Goal: Task Accomplishment & Management: Complete application form

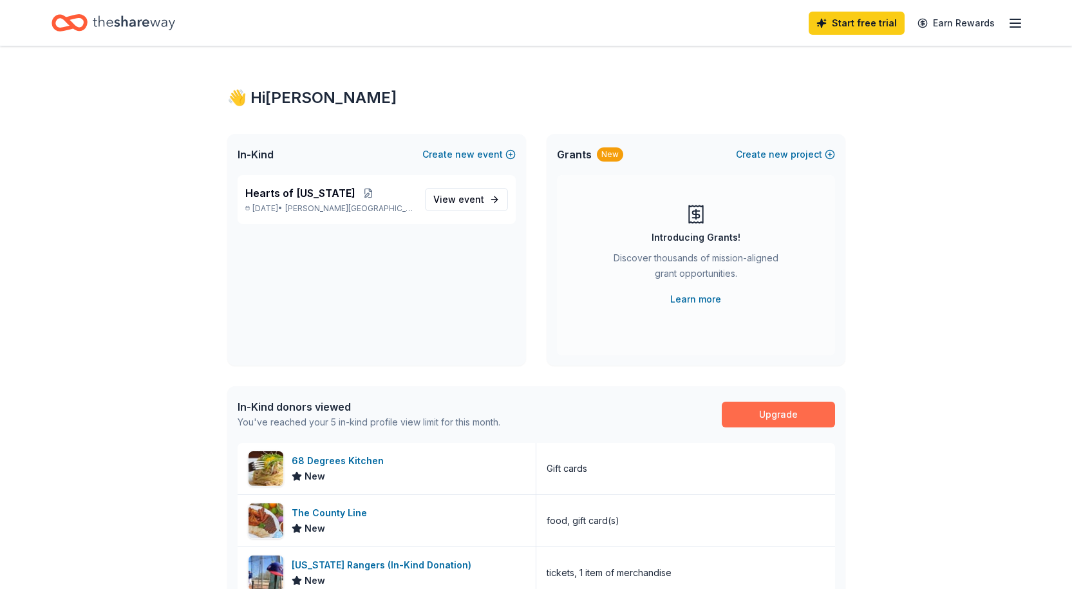
click at [770, 409] on link "Upgrade" at bounding box center [778, 415] width 113 height 26
click at [853, 22] on link "Start free trial" at bounding box center [856, 23] width 96 height 23
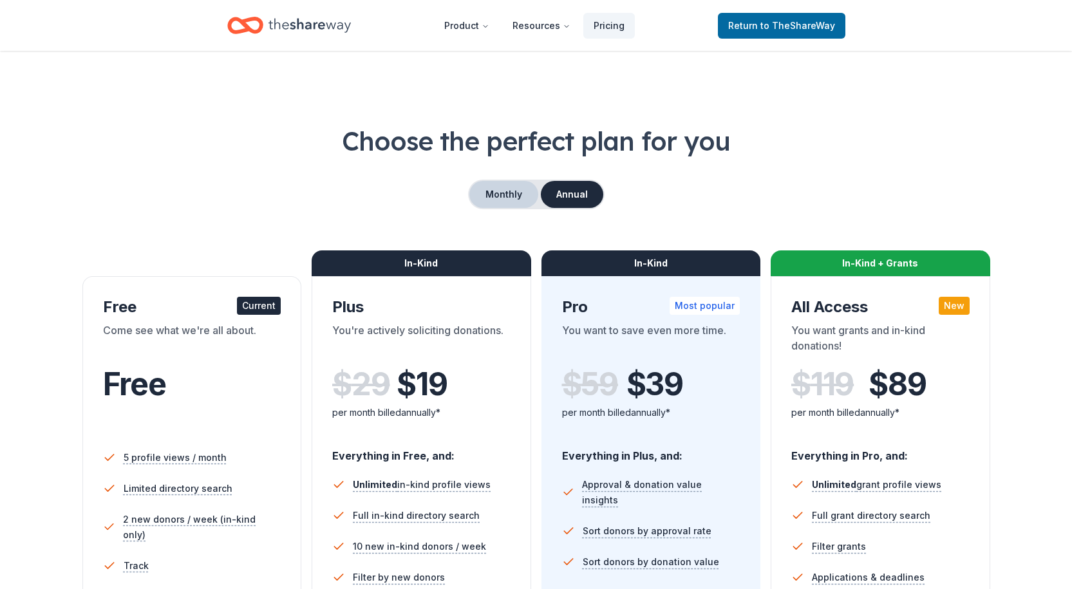
click at [506, 195] on button "Monthly" at bounding box center [503, 194] width 69 height 27
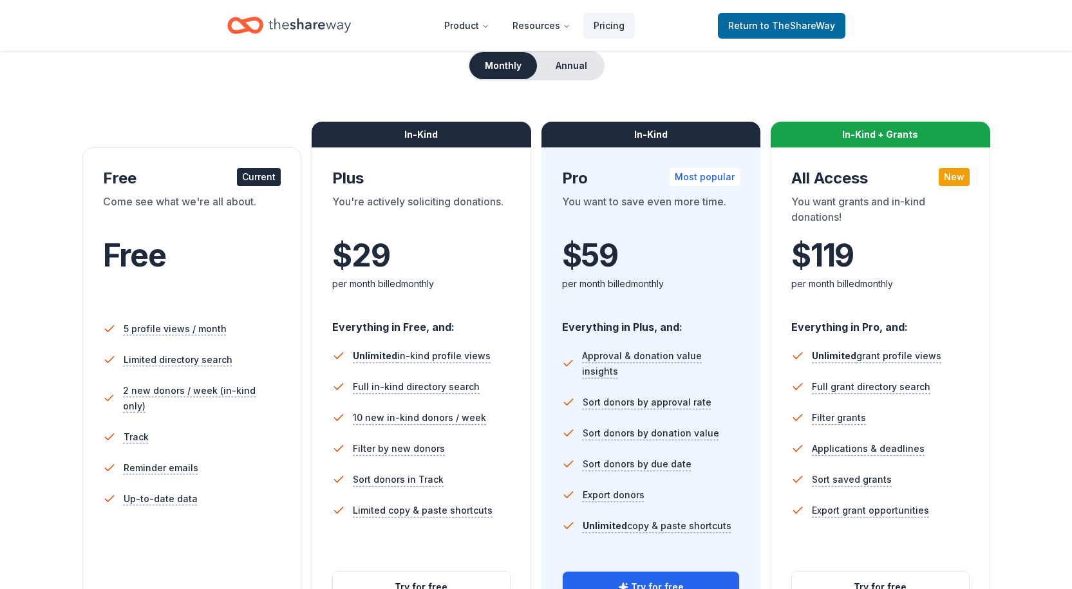
scroll to position [193, 0]
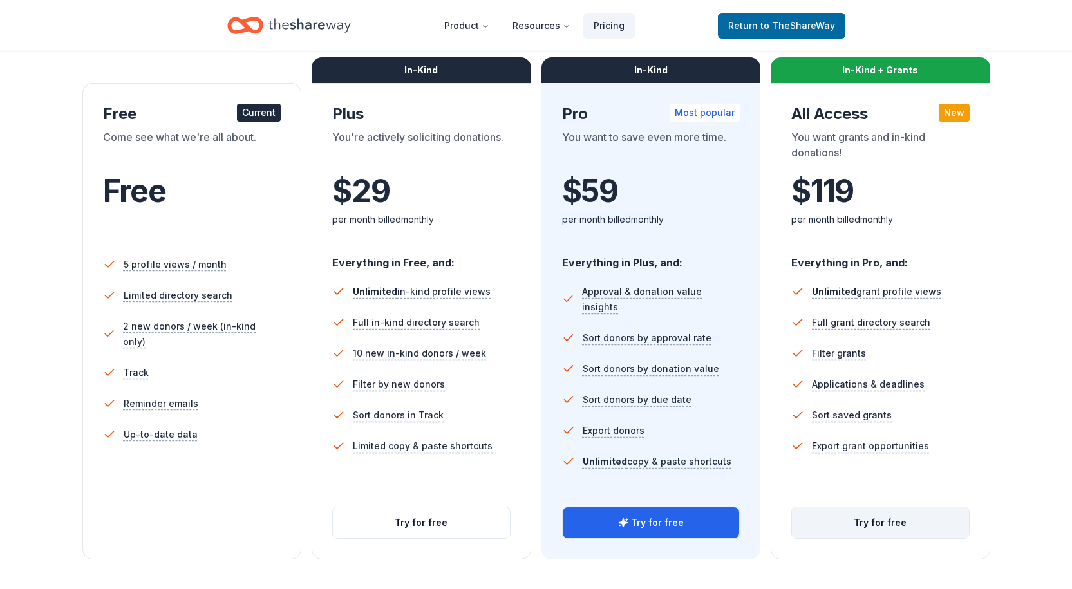
click at [876, 523] on button "Try for free" at bounding box center [880, 522] width 177 height 31
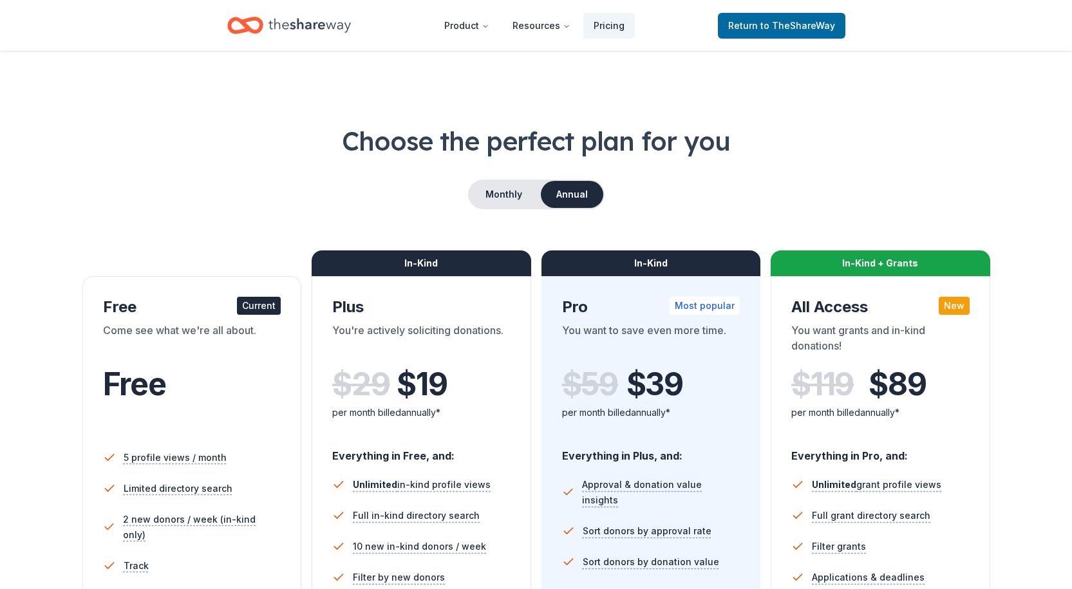
scroll to position [185, 0]
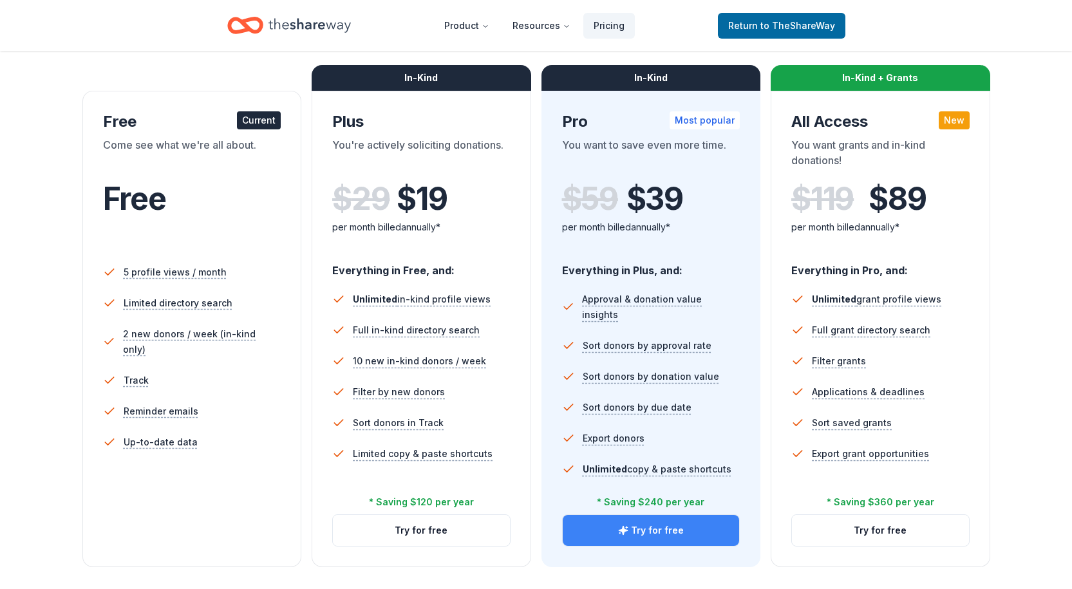
click at [668, 531] on button "Try for free" at bounding box center [651, 530] width 177 height 31
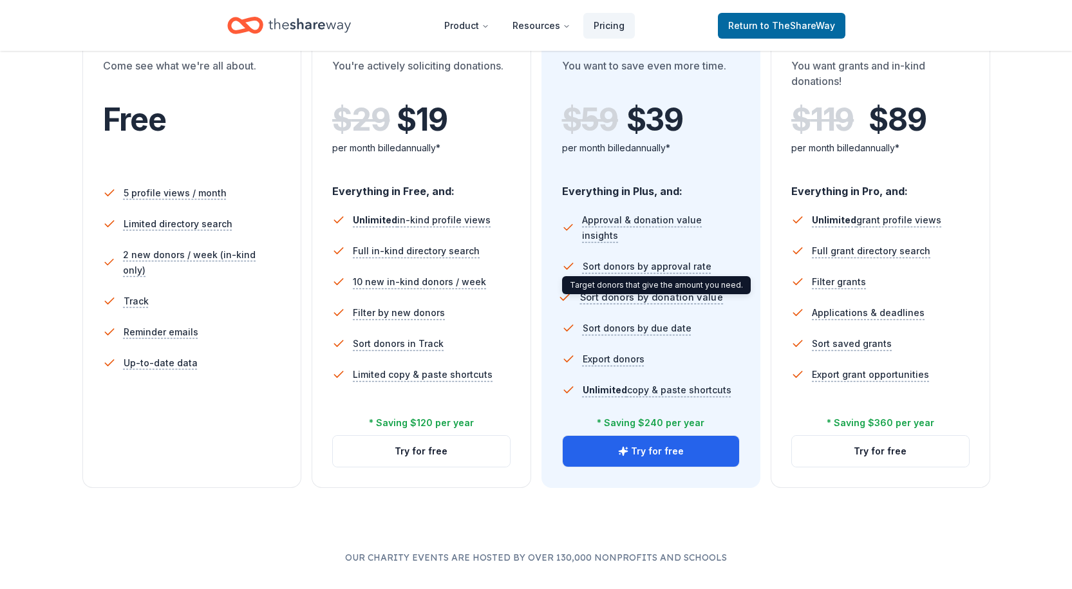
scroll to position [242, 0]
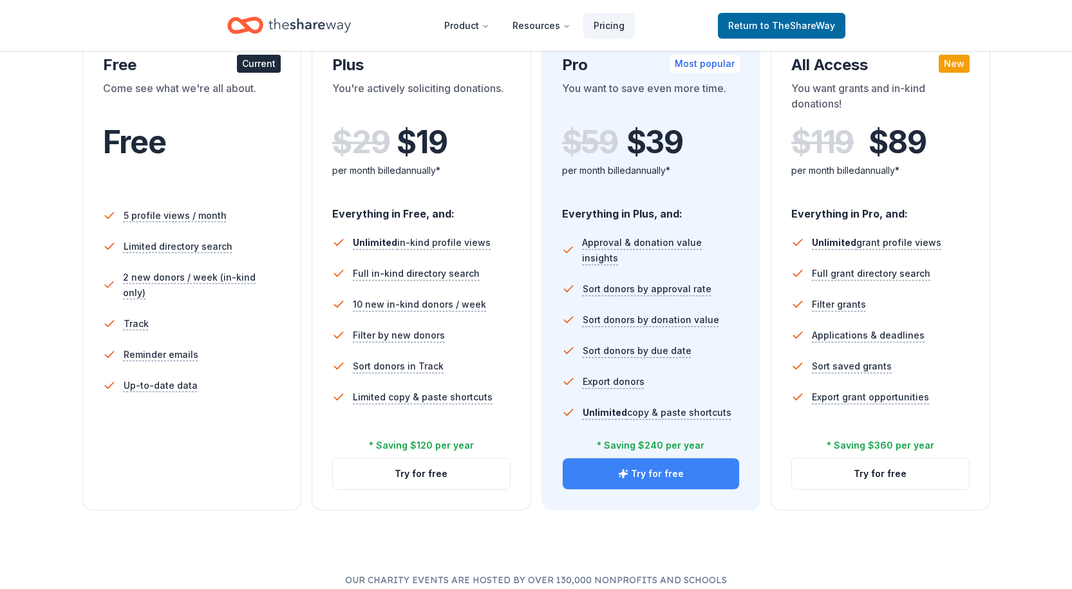
click at [629, 467] on button "Try for free" at bounding box center [651, 473] width 177 height 31
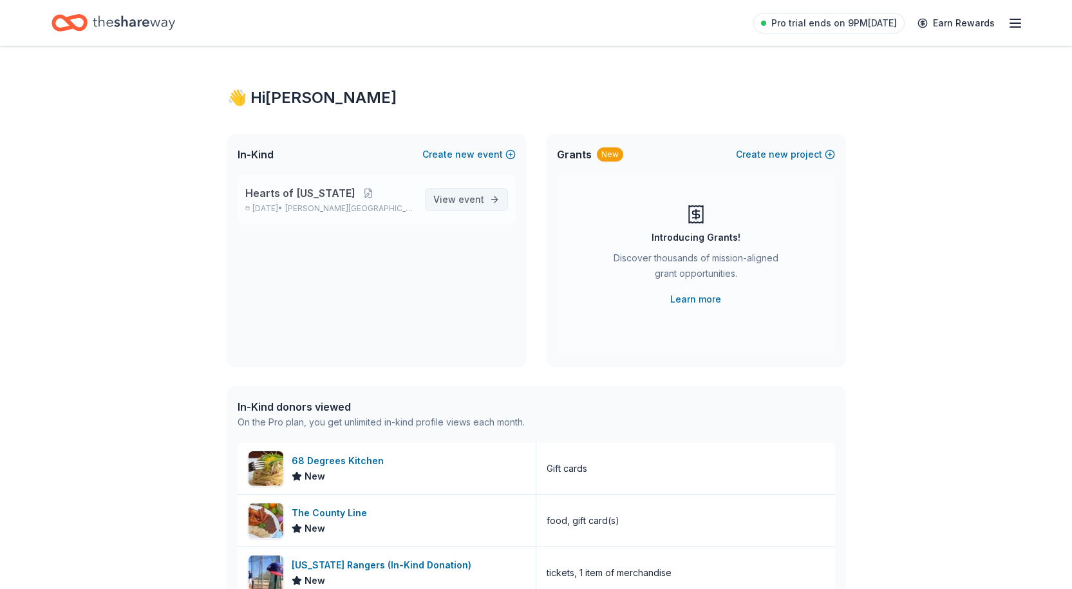
click at [483, 206] on span "View event" at bounding box center [458, 199] width 51 height 15
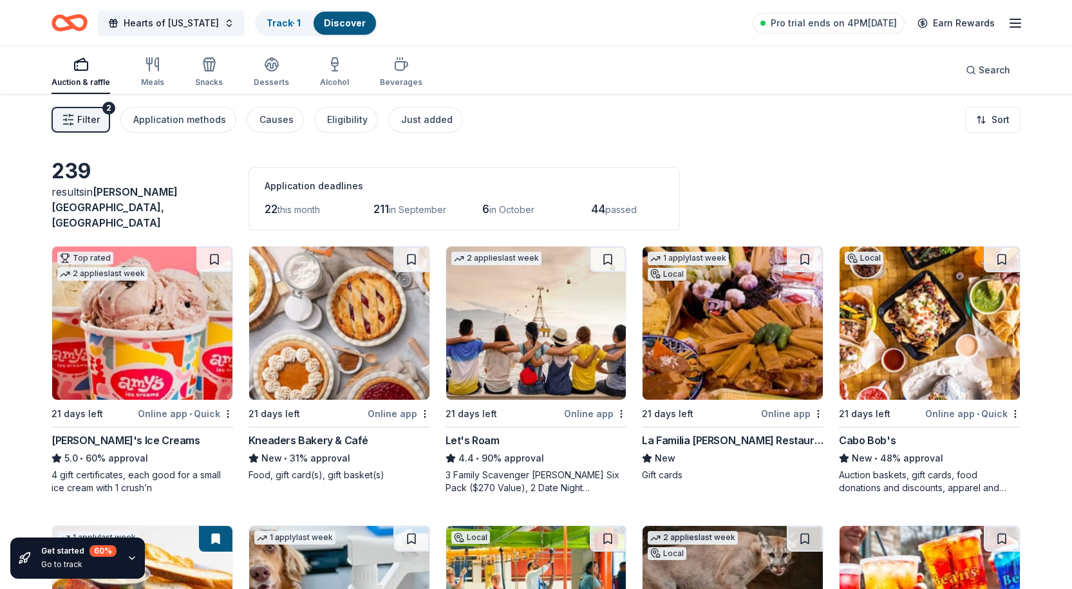
click at [952, 407] on div "Online app • Quick" at bounding box center [972, 414] width 95 height 16
click at [746, 336] on img at bounding box center [732, 323] width 180 height 153
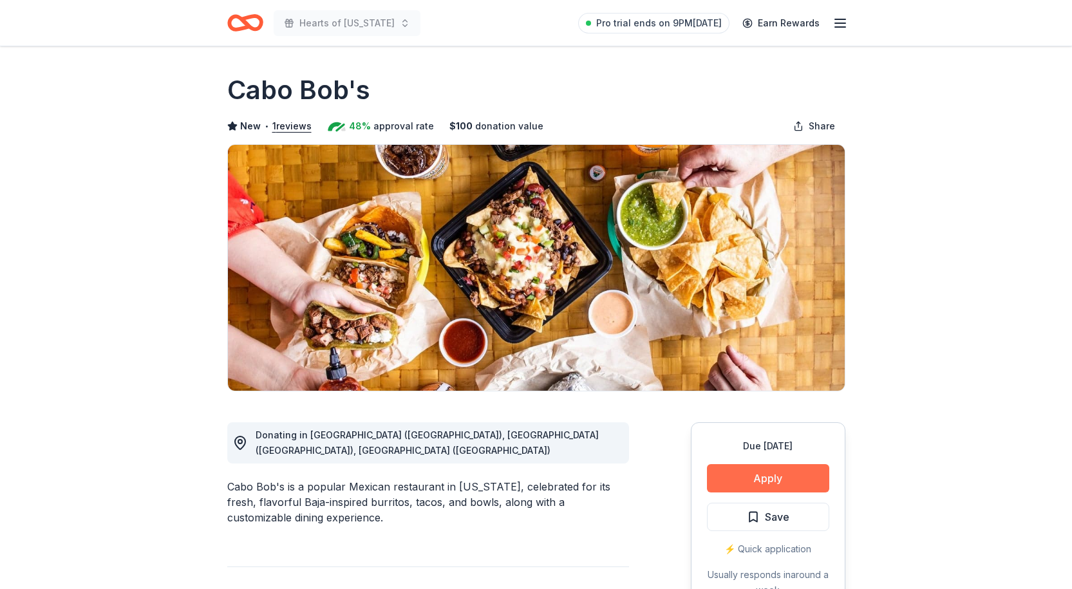
click at [780, 474] on button "Apply" at bounding box center [768, 478] width 122 height 28
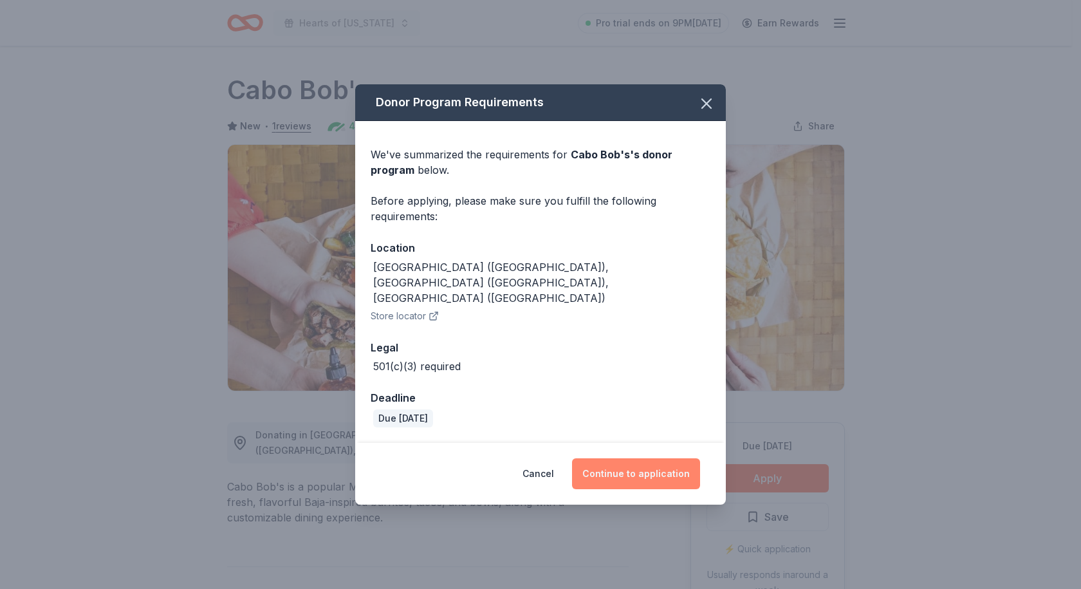
click at [655, 458] on button "Continue to application" at bounding box center [636, 473] width 128 height 31
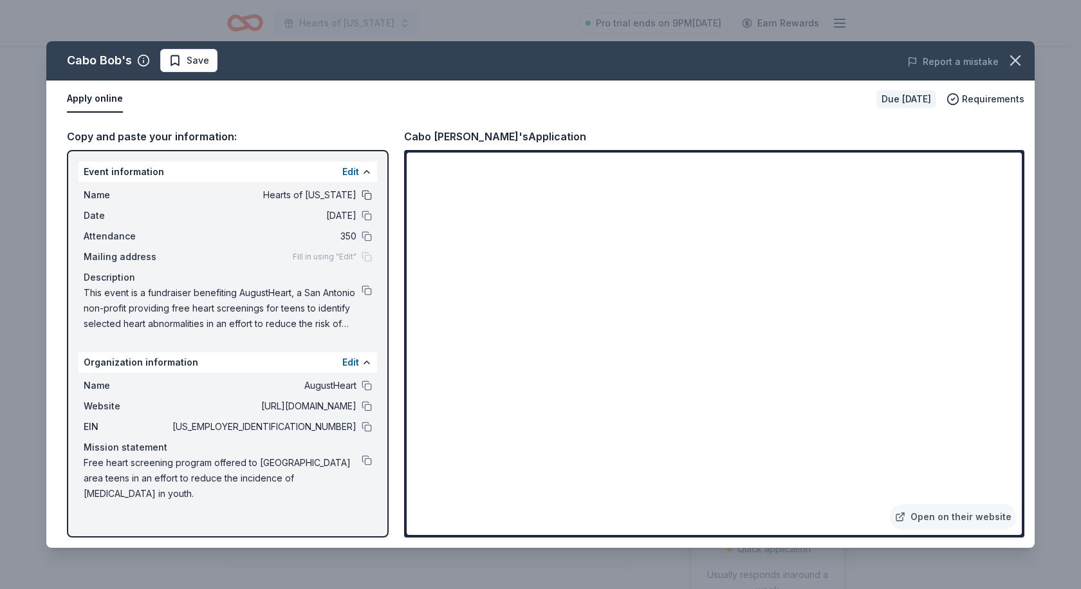
click at [366, 196] on button at bounding box center [367, 195] width 10 height 10
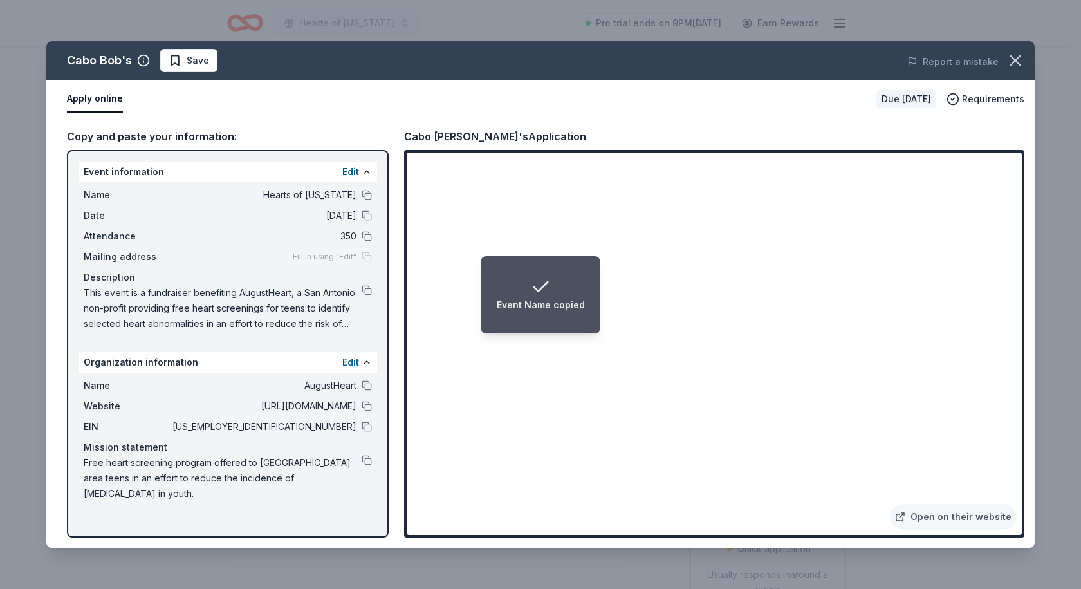
click at [82, 292] on div "Name Hearts of Texas Date 10/08/25 Attendance 350 Mailing address Fill in using…" at bounding box center [228, 259] width 299 height 154
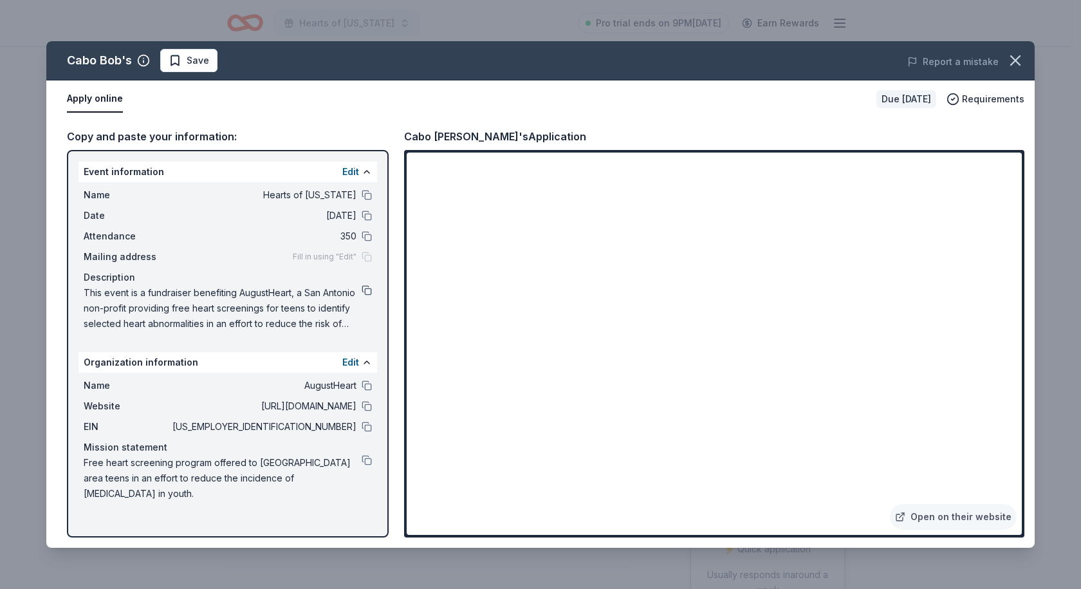
click at [367, 291] on button at bounding box center [367, 290] width 10 height 10
click at [367, 428] on button at bounding box center [367, 427] width 10 height 10
click at [368, 195] on button at bounding box center [367, 195] width 10 height 10
click at [368, 213] on button at bounding box center [367, 215] width 10 height 10
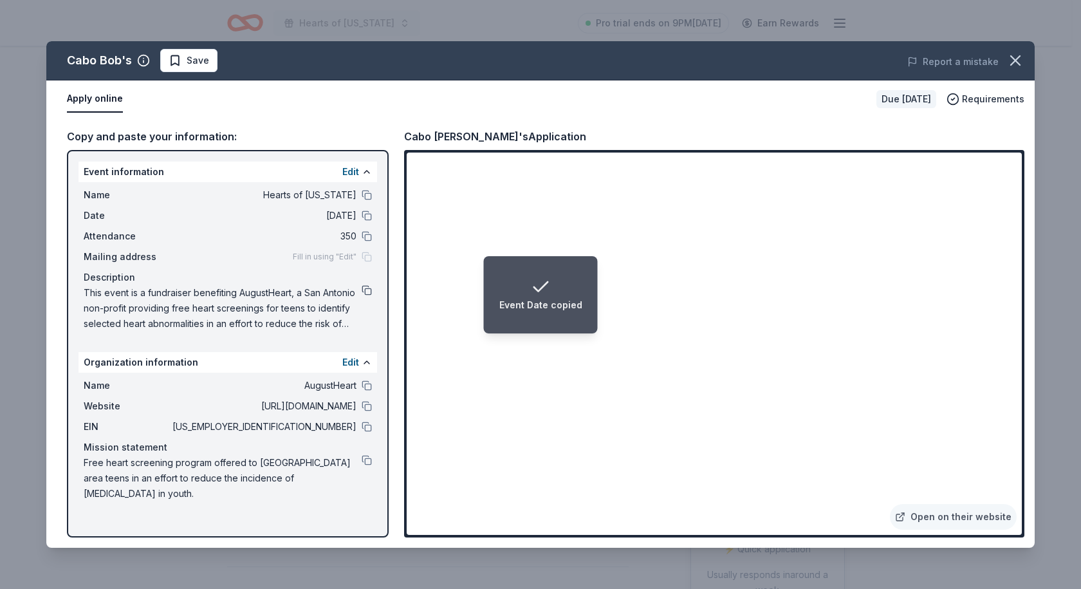
click at [364, 292] on button at bounding box center [367, 290] width 10 height 10
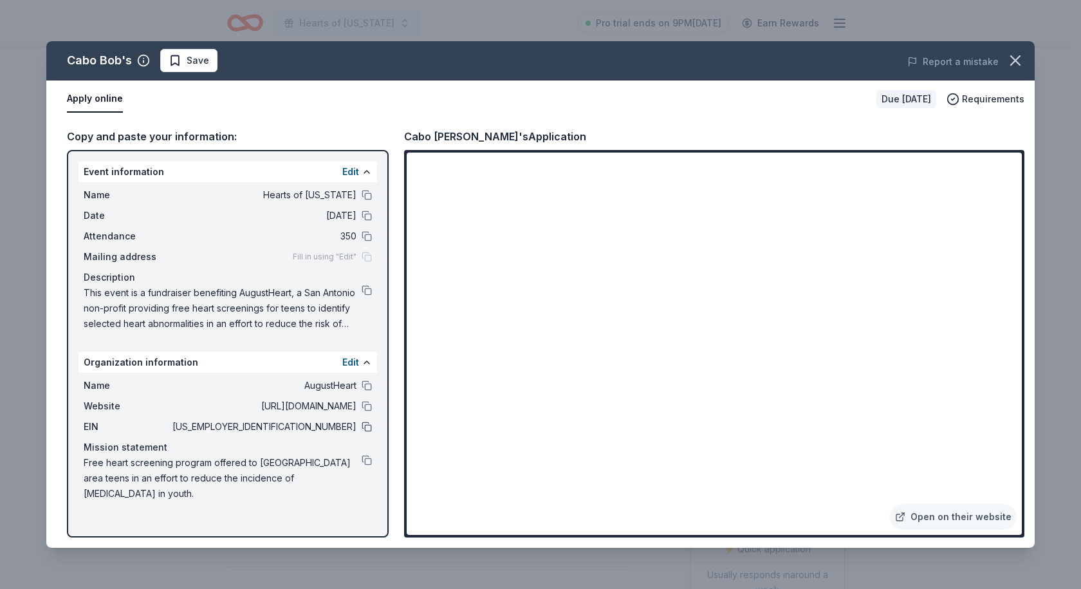
click at [366, 424] on button at bounding box center [367, 427] width 10 height 10
click at [366, 462] on button at bounding box center [367, 460] width 10 height 10
click at [197, 62] on span "Save" at bounding box center [198, 60] width 23 height 15
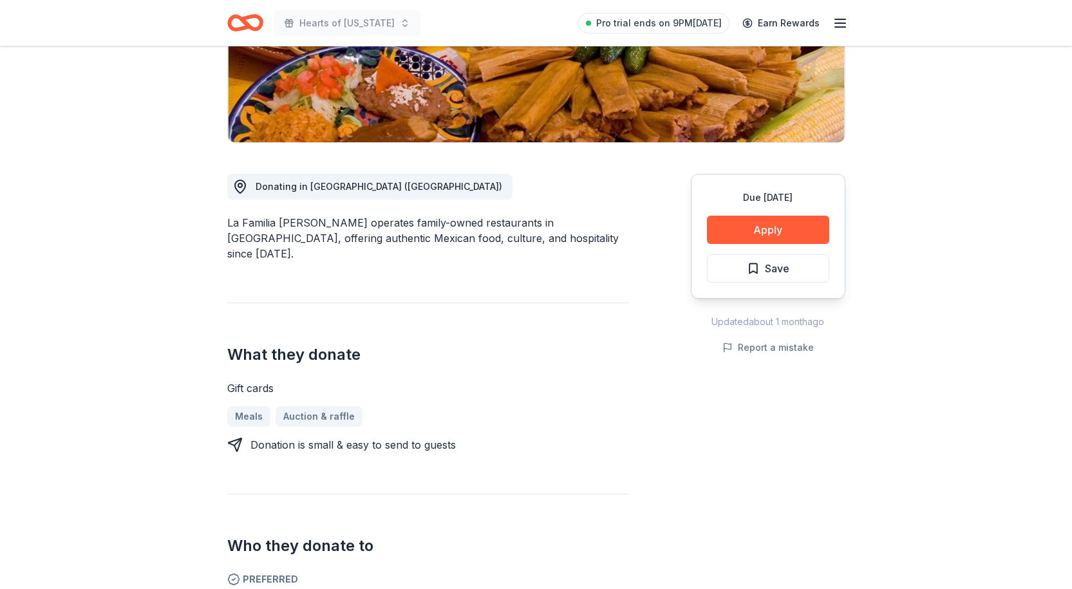
scroll to position [257, 0]
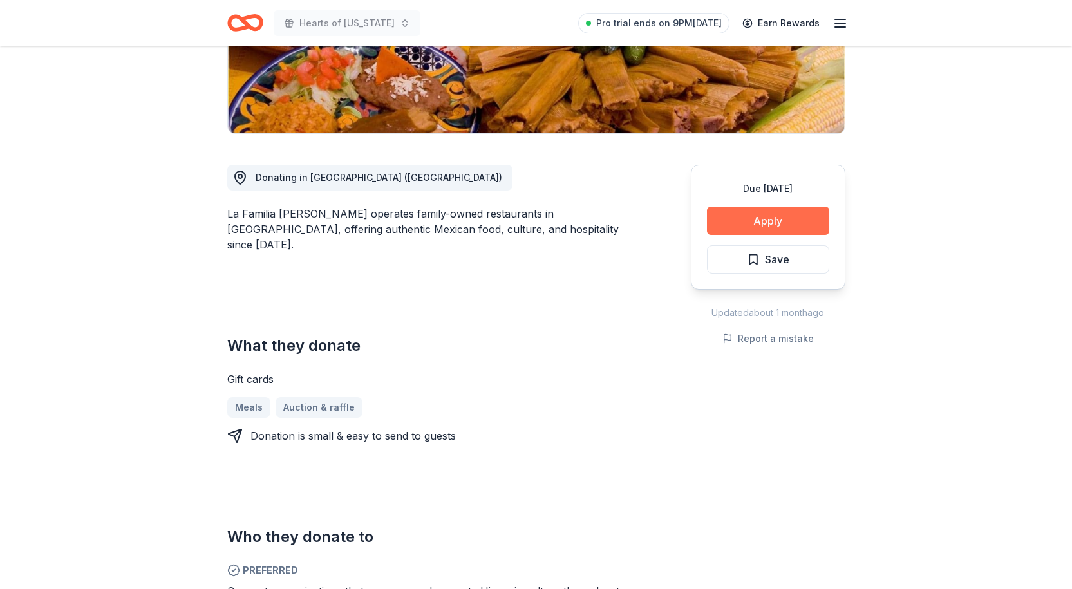
click at [774, 221] on button "Apply" at bounding box center [768, 221] width 122 height 28
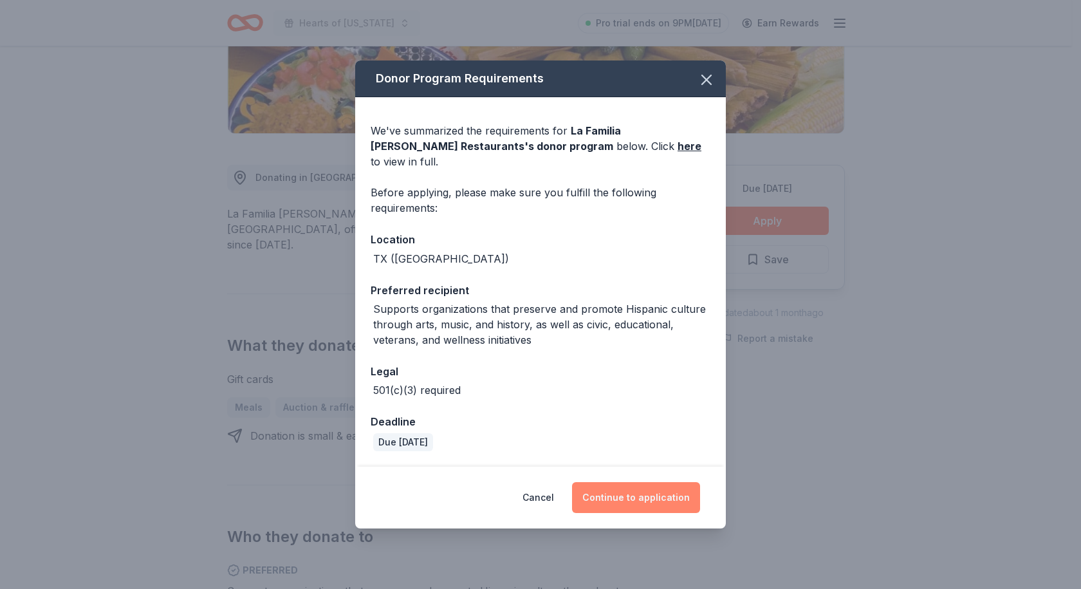
click at [624, 493] on button "Continue to application" at bounding box center [636, 497] width 128 height 31
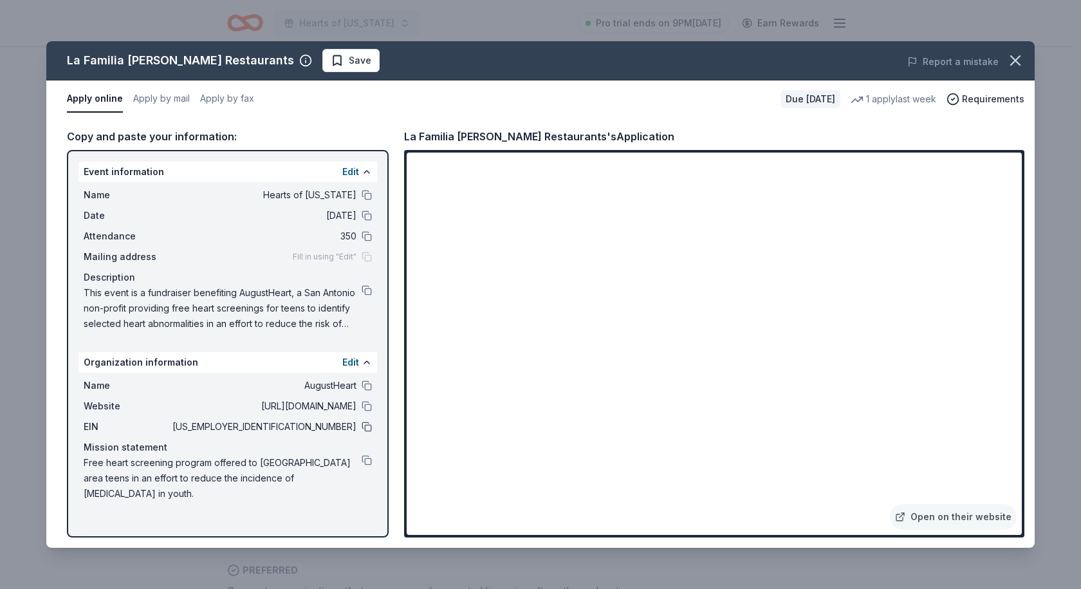
click at [369, 427] on button at bounding box center [367, 427] width 10 height 10
click at [364, 462] on button at bounding box center [367, 460] width 10 height 10
click at [368, 192] on button at bounding box center [367, 195] width 10 height 10
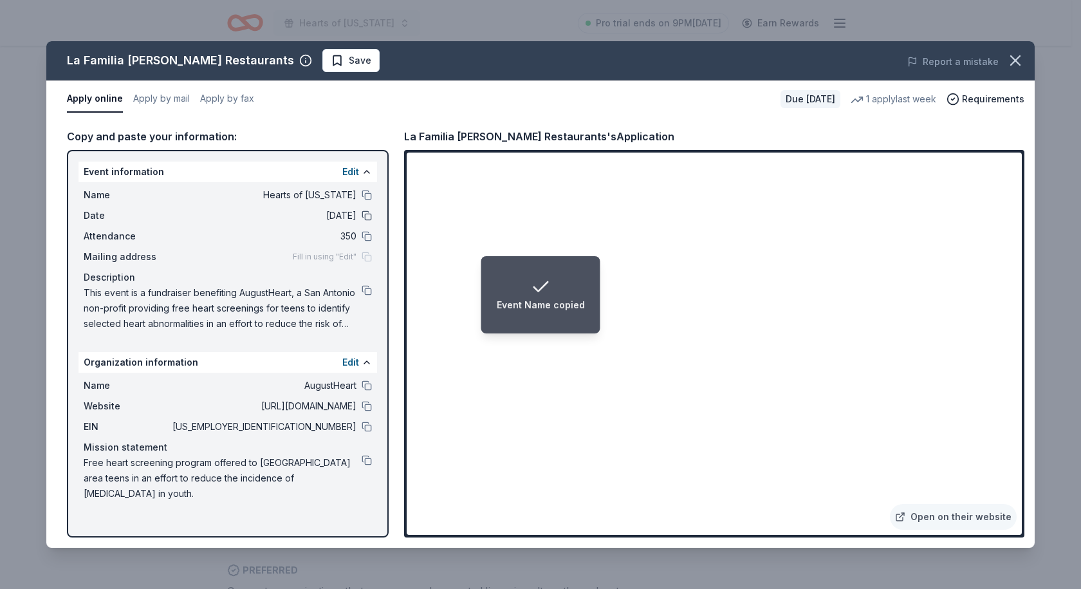
click at [367, 218] on button at bounding box center [367, 215] width 10 height 10
click at [368, 290] on button at bounding box center [367, 290] width 10 height 10
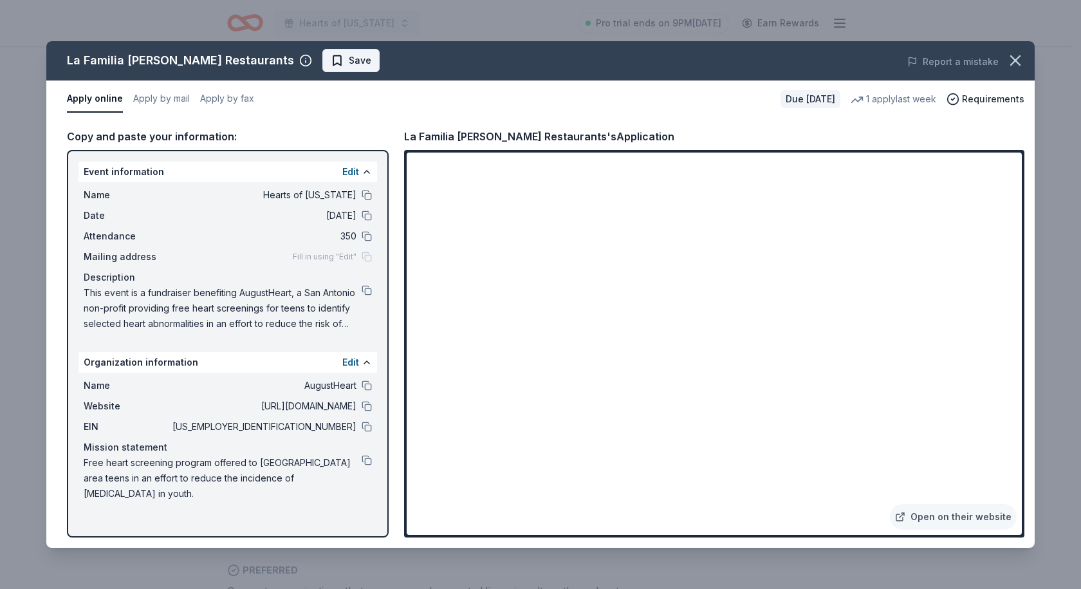
click at [349, 63] on span "Save" at bounding box center [360, 60] width 23 height 15
click at [1016, 59] on icon "button" at bounding box center [1015, 60] width 9 height 9
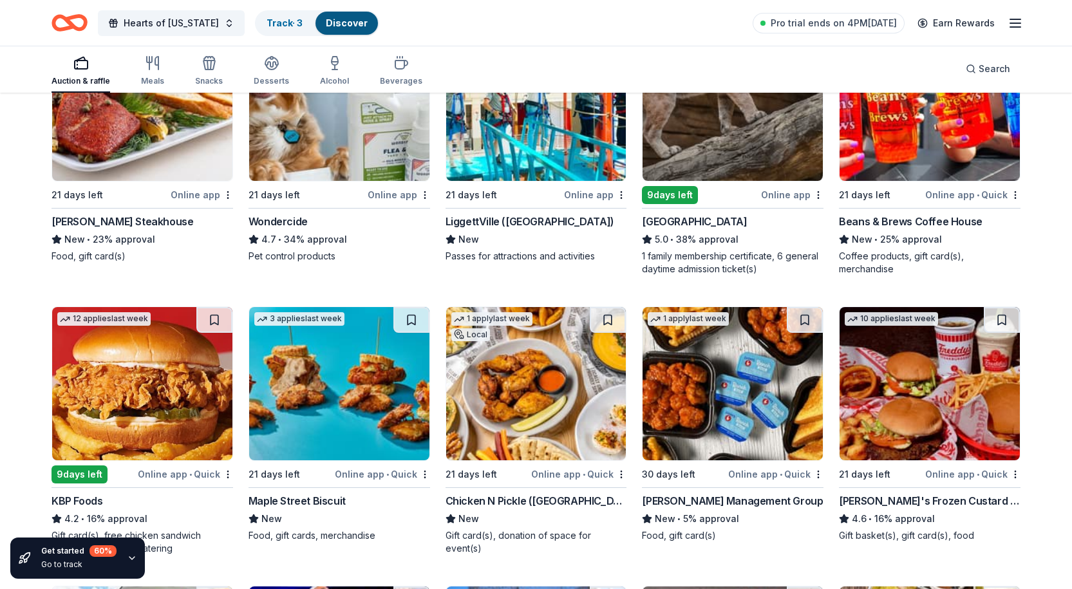
scroll to position [515, 0]
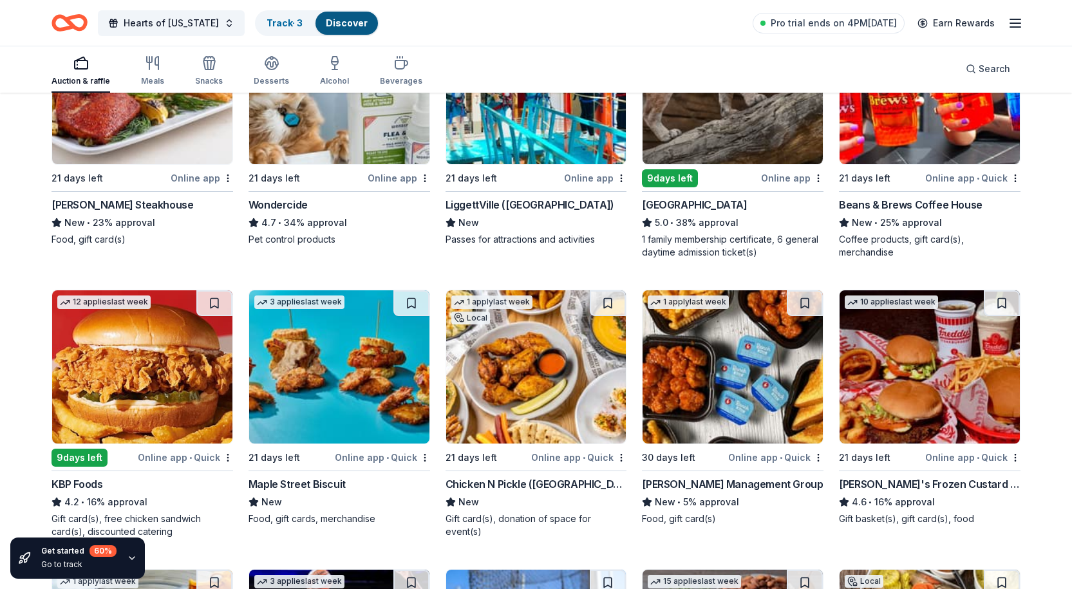
click at [719, 476] on div "[PERSON_NAME] Management Group" at bounding box center [732, 483] width 181 height 15
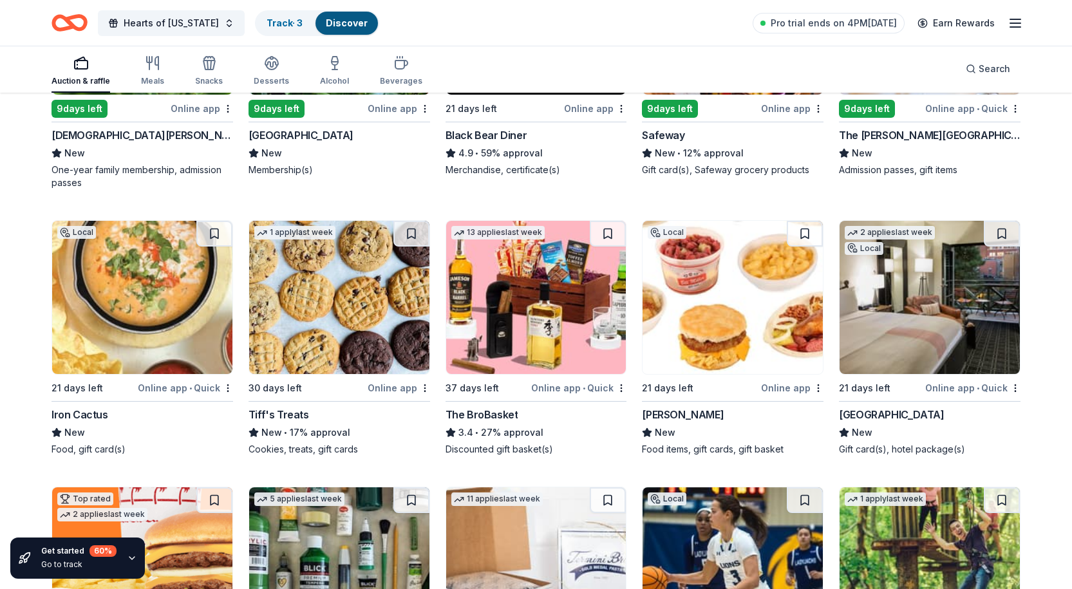
scroll to position [2251, 0]
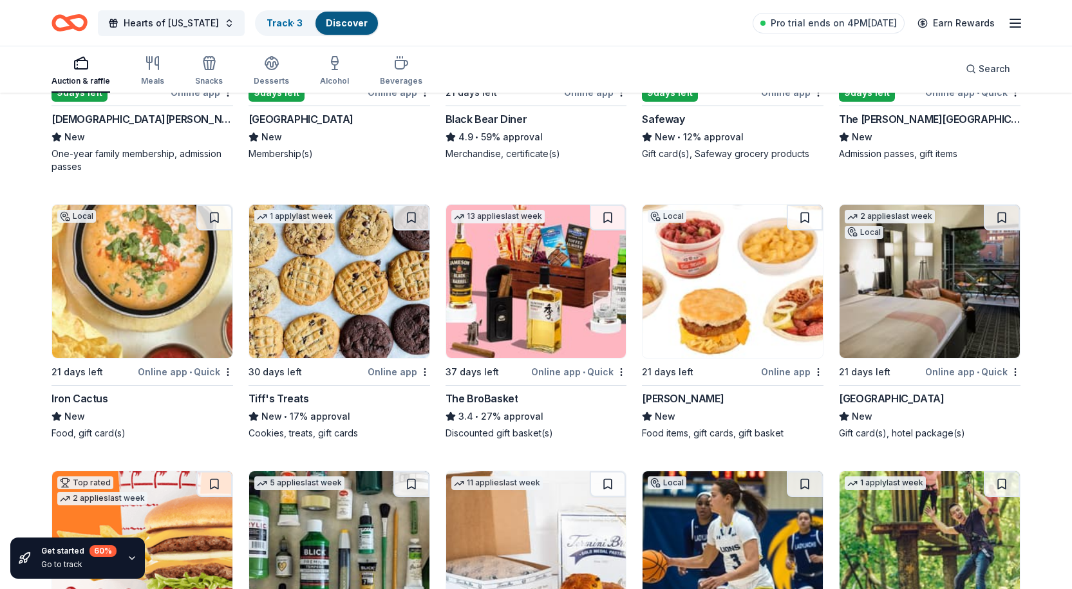
click at [901, 283] on img at bounding box center [929, 281] width 180 height 153
click at [163, 276] on img at bounding box center [142, 281] width 180 height 153
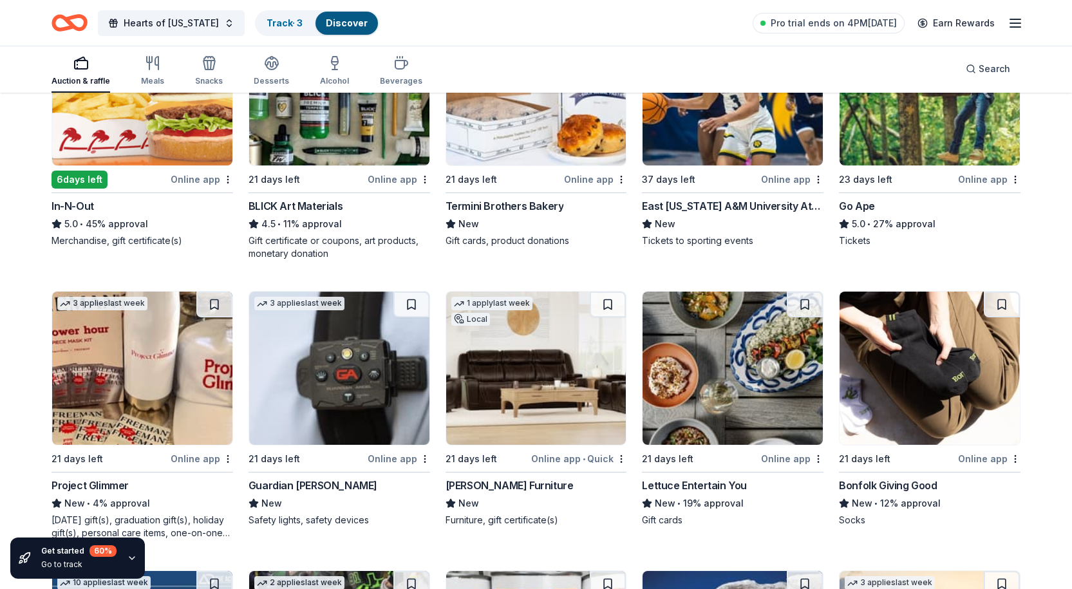
scroll to position [2732, 0]
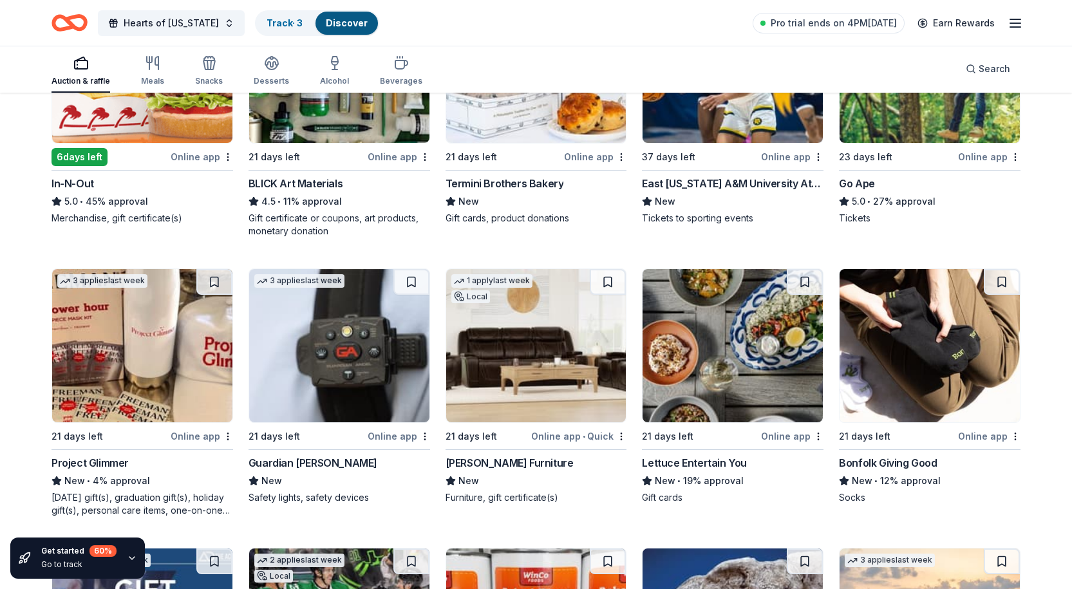
click at [355, 328] on img at bounding box center [339, 345] width 180 height 153
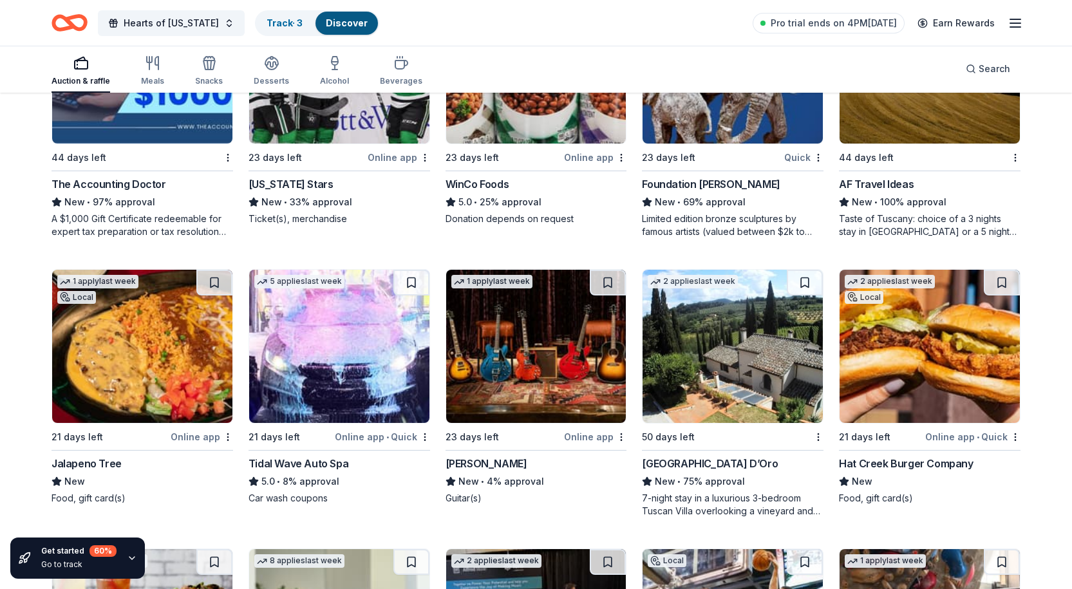
scroll to position [3291, 0]
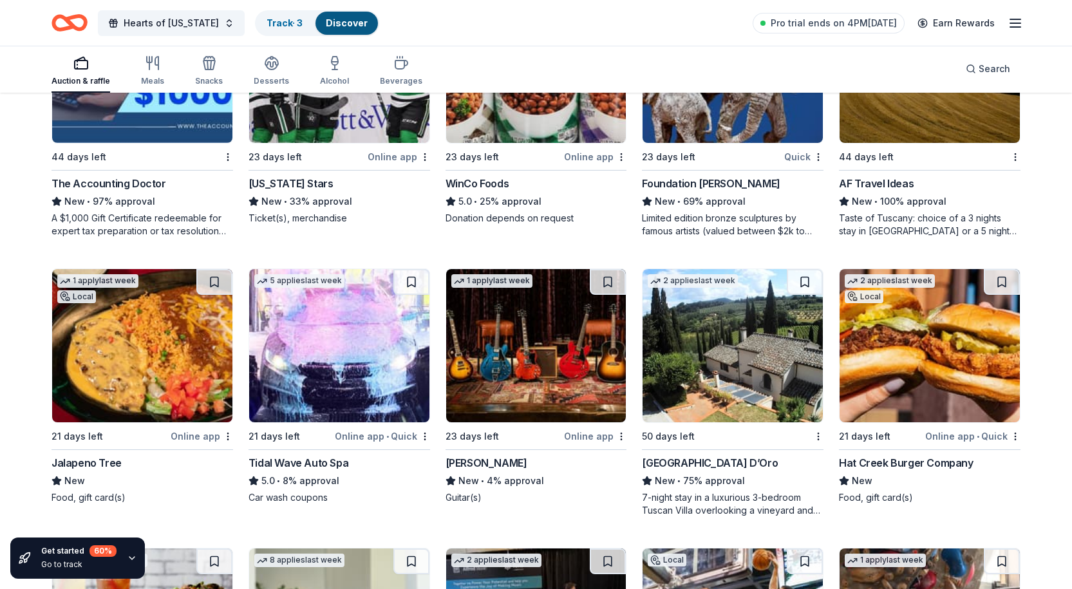
click at [718, 357] on img at bounding box center [732, 345] width 180 height 153
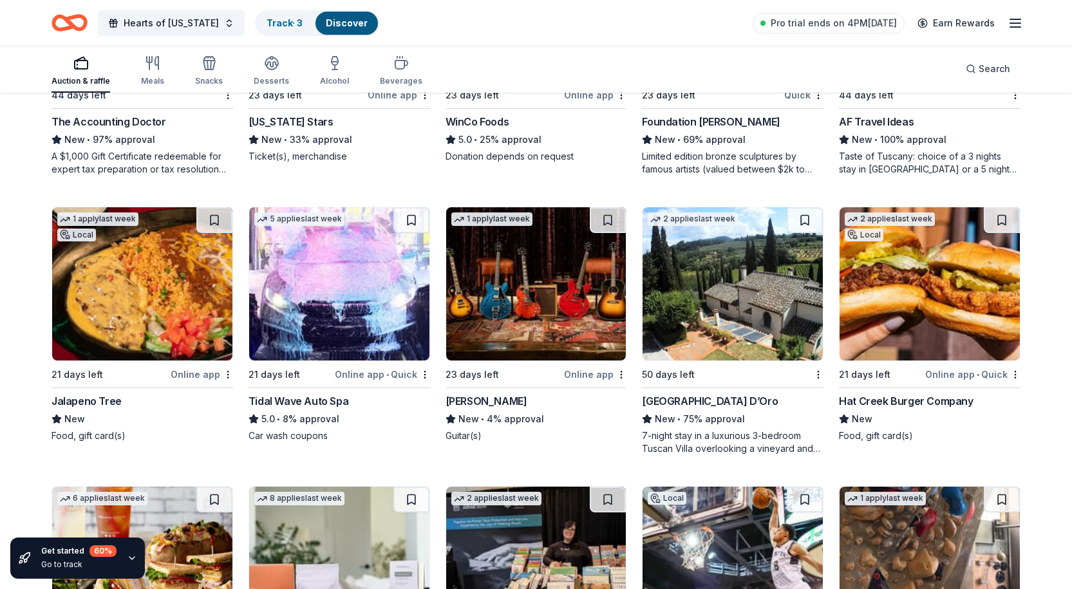
scroll to position [3420, 0]
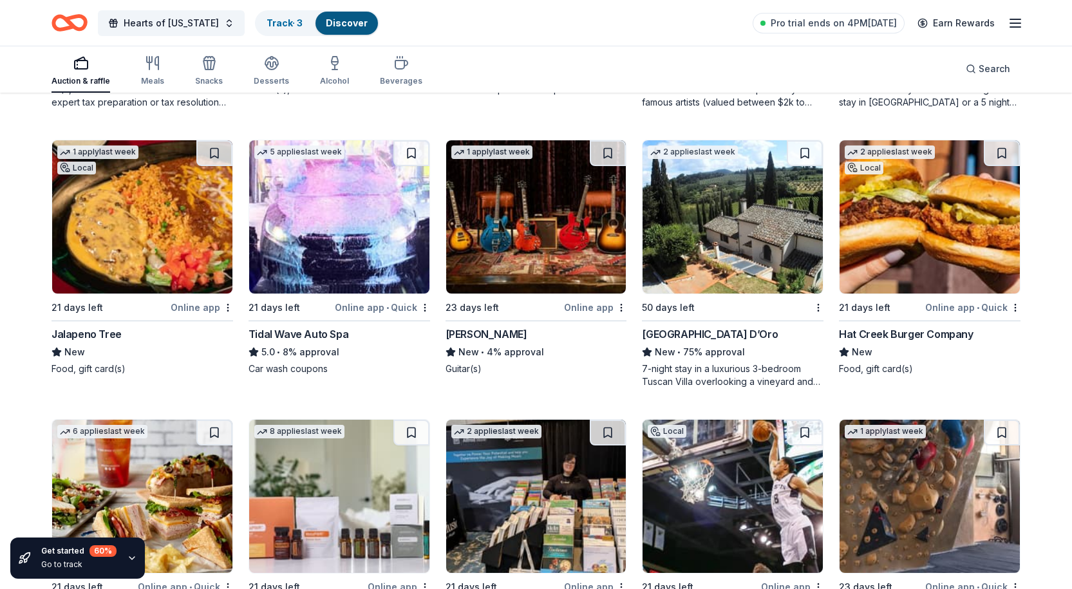
click at [537, 231] on img at bounding box center [536, 216] width 180 height 153
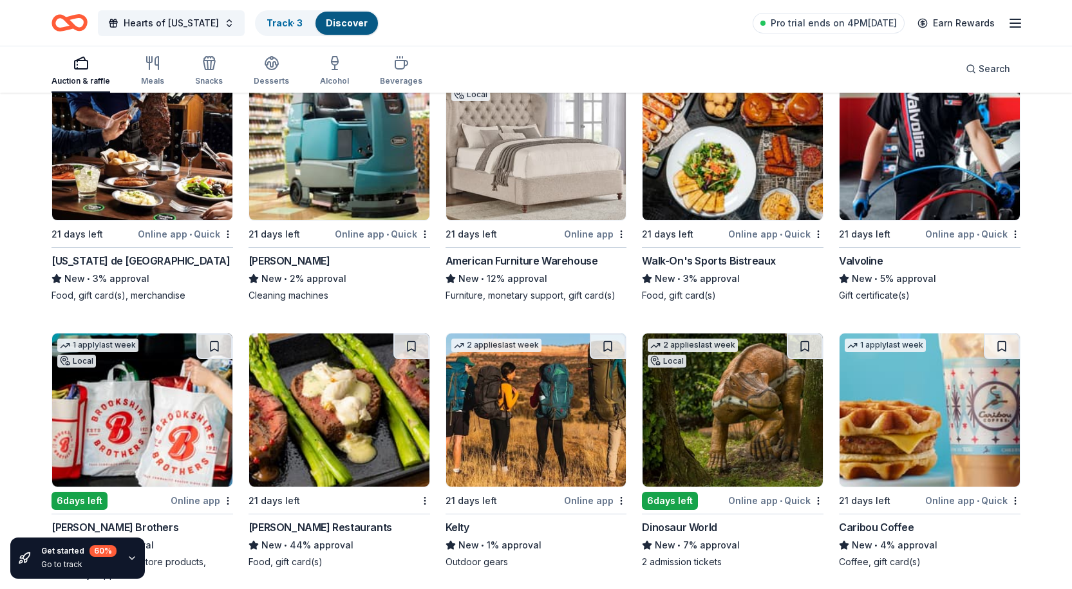
scroll to position [7112, 0]
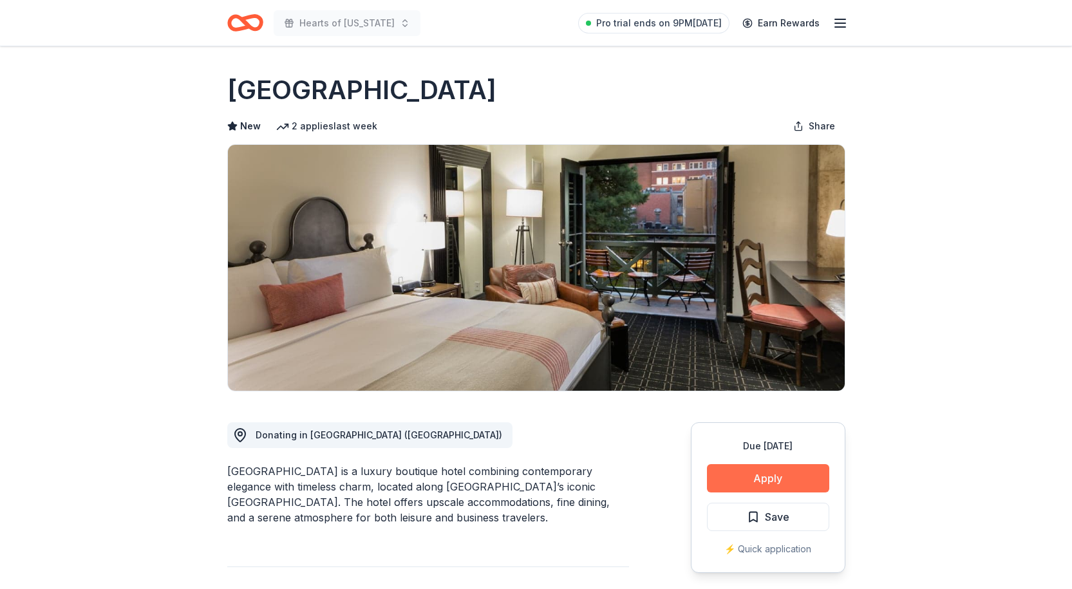
click at [791, 478] on button "Apply" at bounding box center [768, 478] width 122 height 28
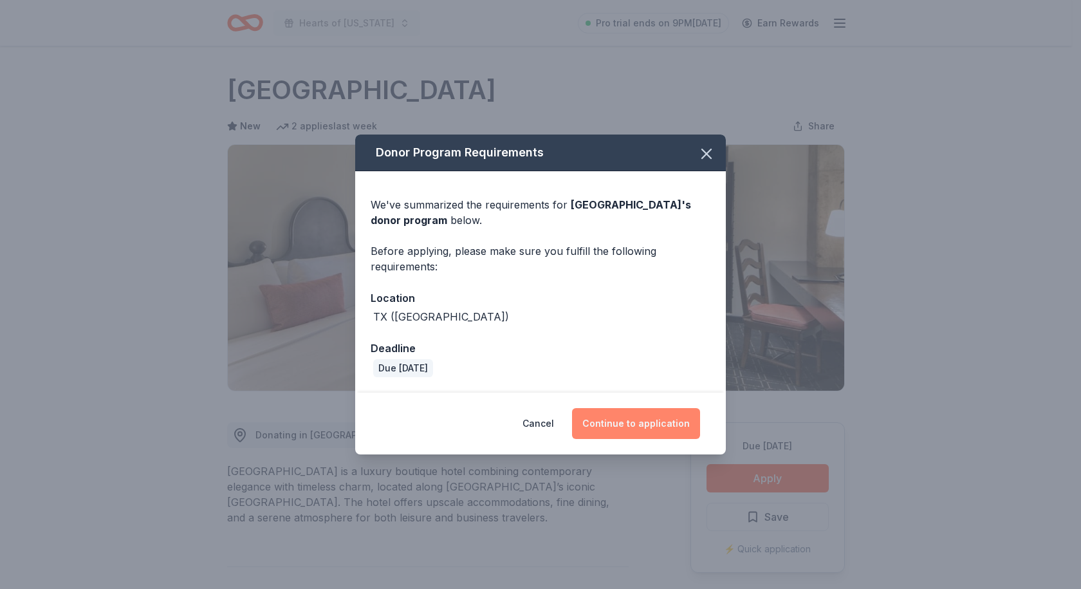
click at [643, 419] on button "Continue to application" at bounding box center [636, 423] width 128 height 31
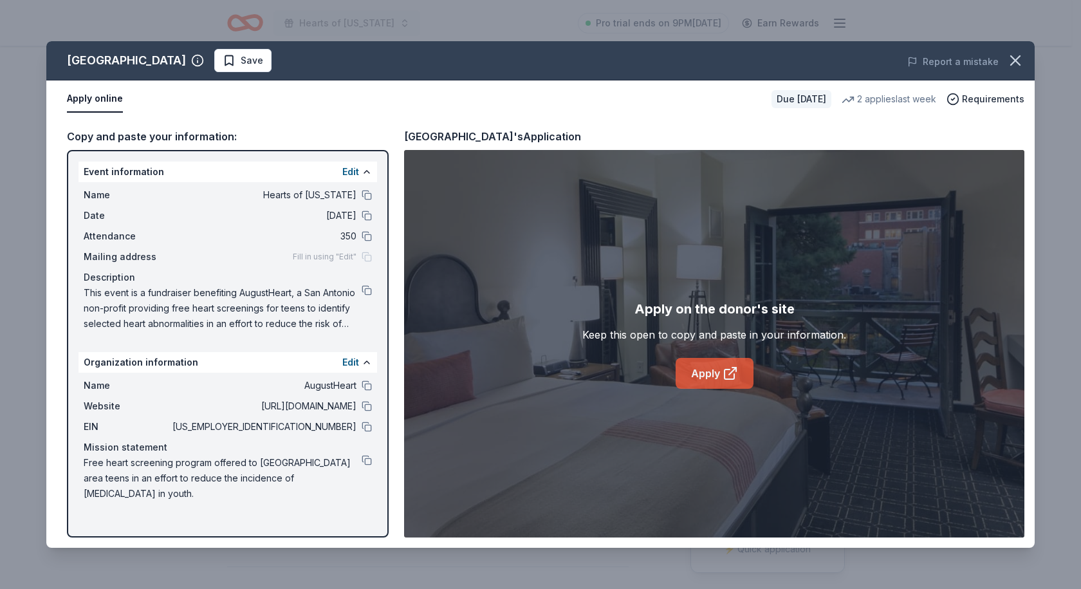
click at [722, 377] on link "Apply" at bounding box center [715, 373] width 78 height 31
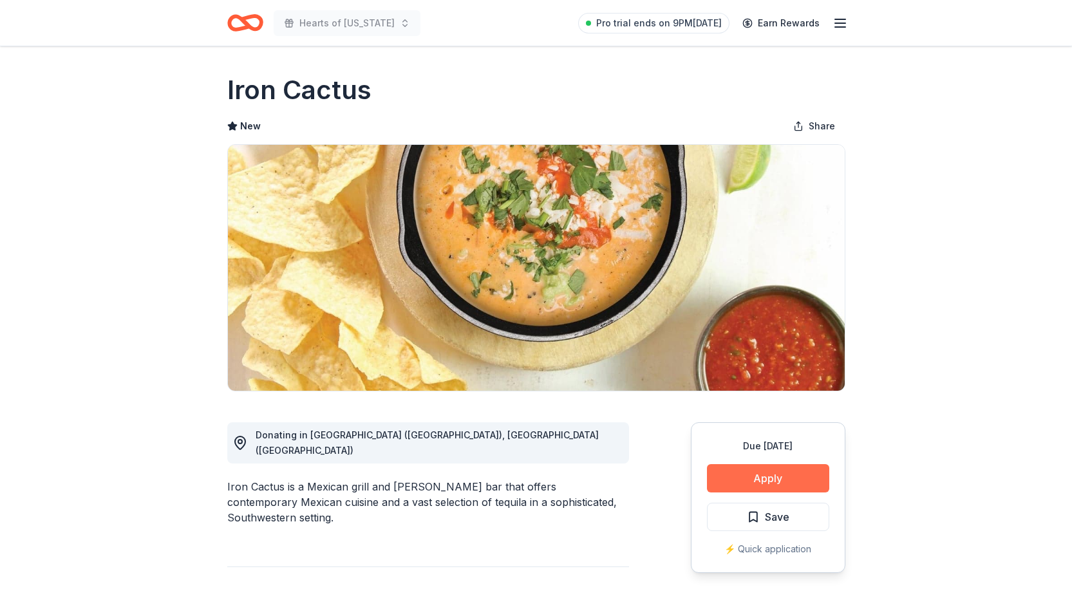
click at [758, 480] on button "Apply" at bounding box center [768, 478] width 122 height 28
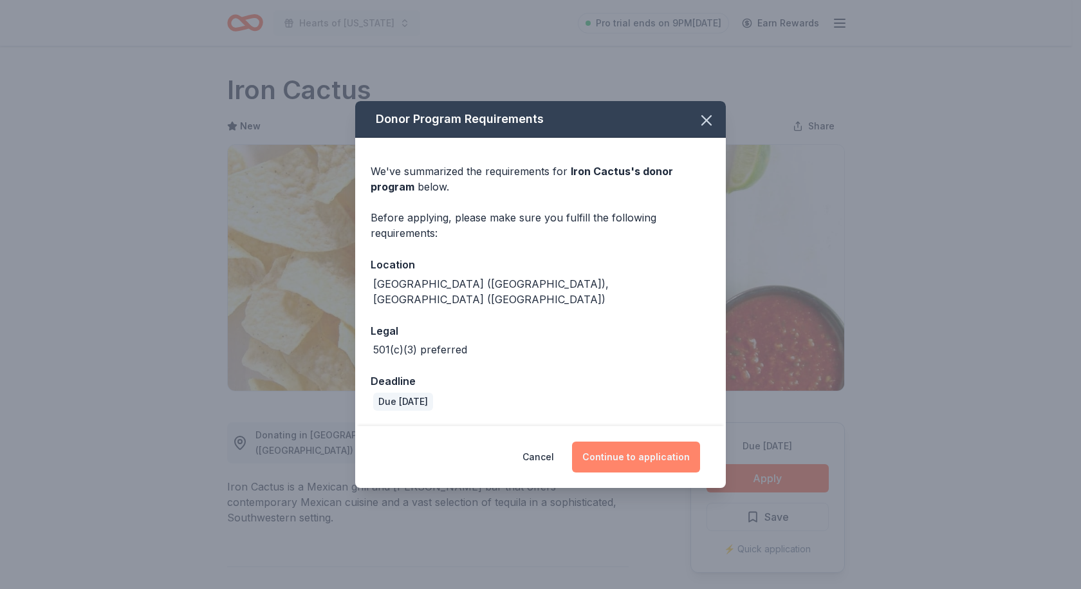
click at [653, 447] on button "Continue to application" at bounding box center [636, 457] width 128 height 31
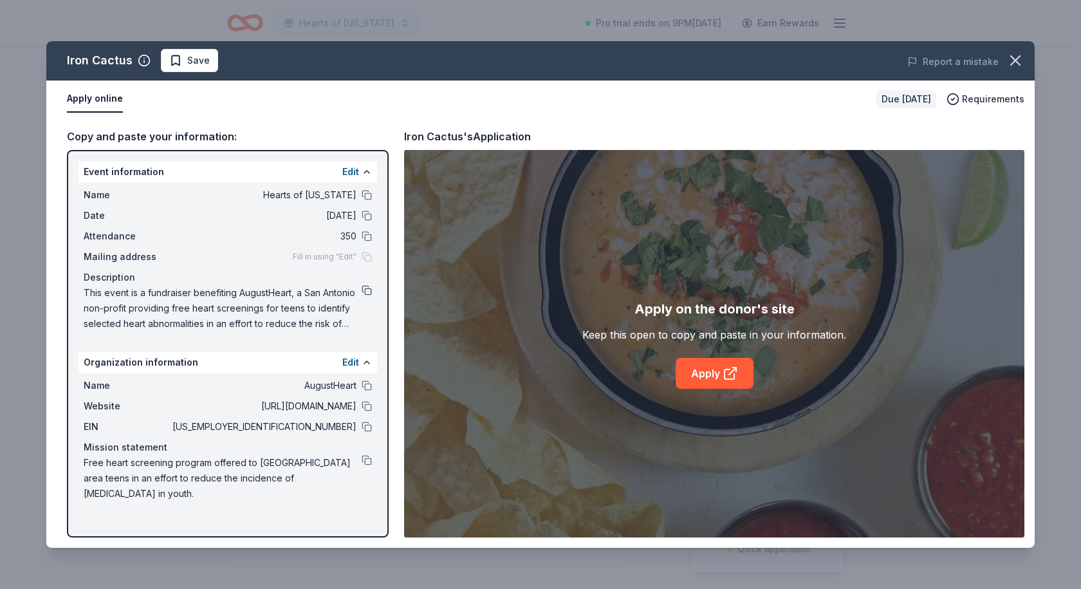
click at [366, 288] on button at bounding box center [367, 290] width 10 height 10
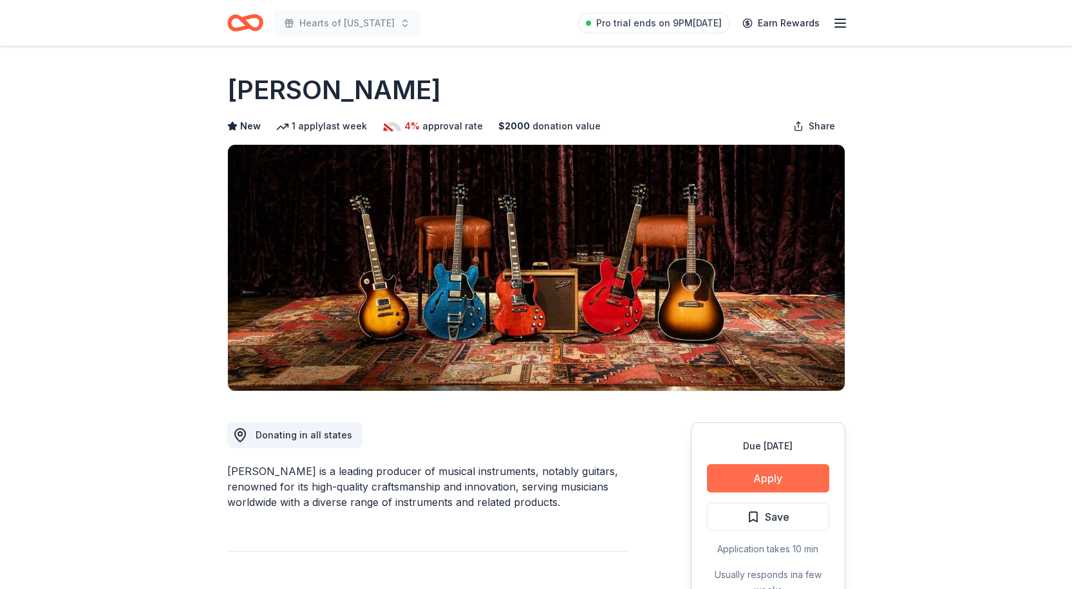
click at [778, 477] on button "Apply" at bounding box center [768, 478] width 122 height 28
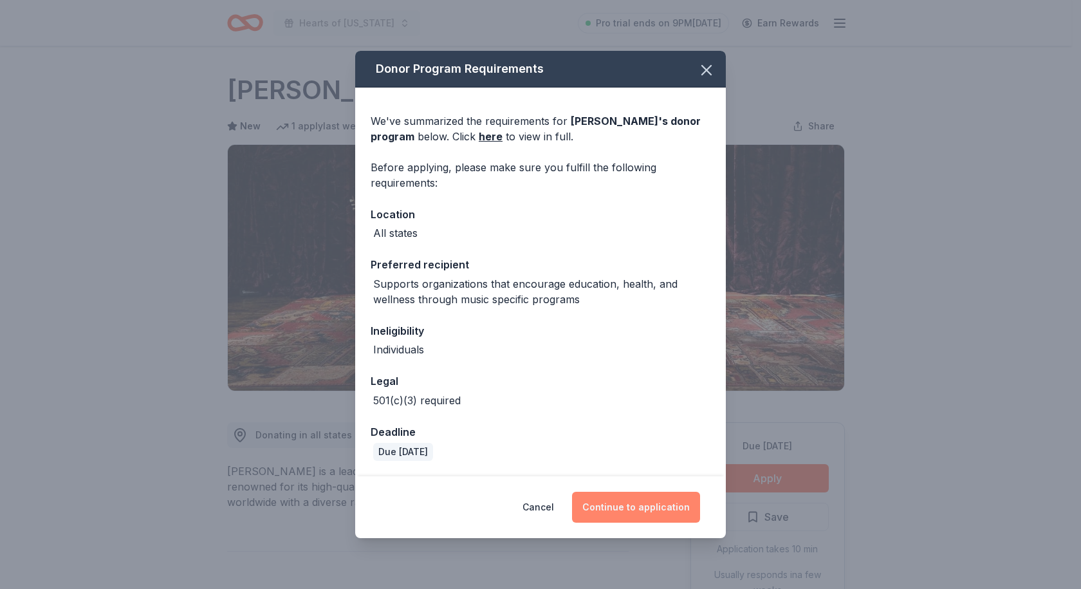
click at [636, 509] on button "Continue to application" at bounding box center [636, 507] width 128 height 31
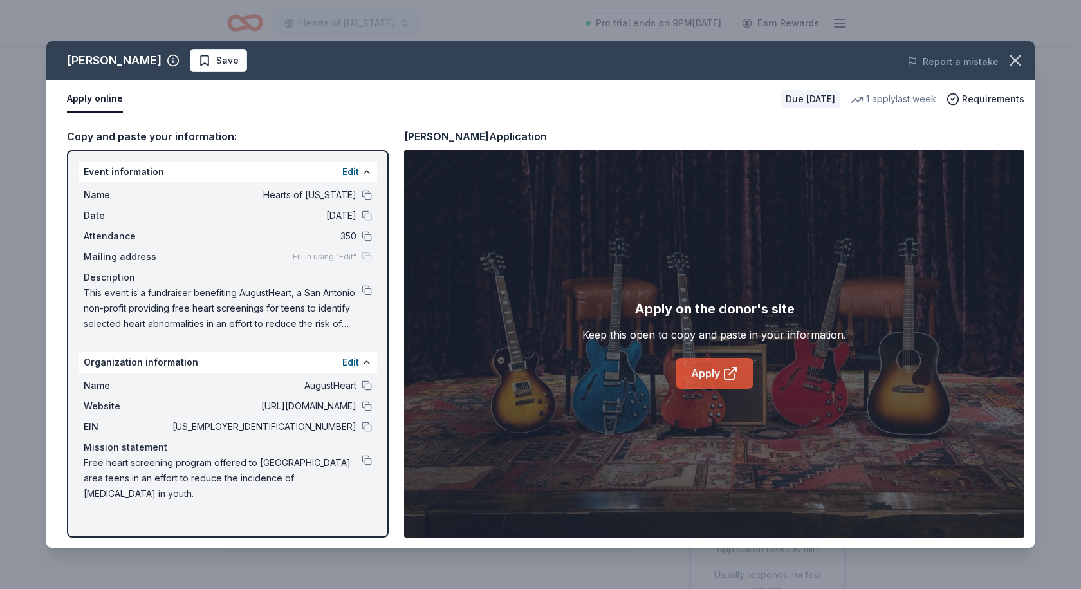
click at [716, 374] on link "Apply" at bounding box center [715, 373] width 78 height 31
